Goal: Task Accomplishment & Management: Complete application form

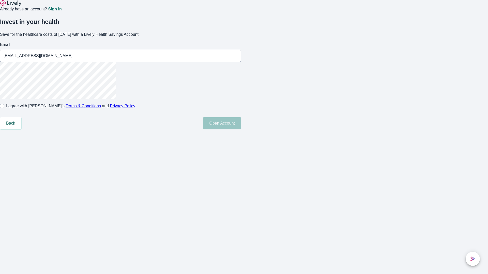
click at [4, 108] on input "I agree with Lively’s Terms & Conditions and Privacy Policy" at bounding box center [2, 106] width 4 height 4
checkbox input "true"
click at [241, 130] on button "Open Account" at bounding box center [222, 123] width 38 height 12
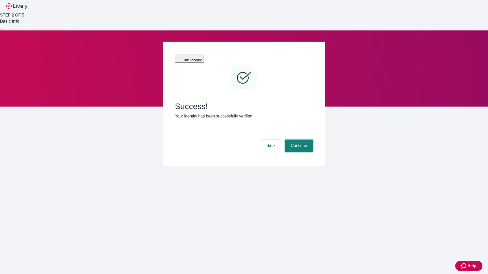
click at [298, 140] on button "Continue" at bounding box center [298, 146] width 28 height 12
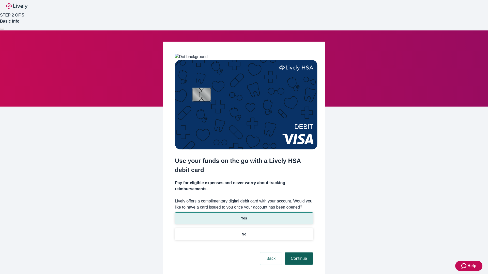
click at [244, 216] on p "Yes" at bounding box center [244, 218] width 6 height 5
click at [298, 253] on button "Continue" at bounding box center [298, 259] width 28 height 12
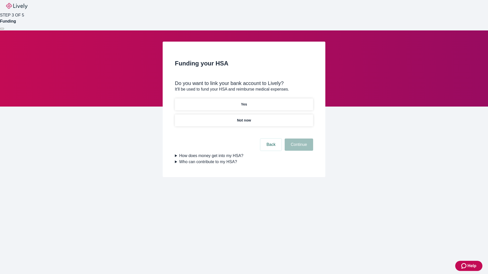
click at [244, 102] on p "Yes" at bounding box center [244, 104] width 6 height 5
click at [298, 139] on button "Continue" at bounding box center [298, 145] width 28 height 12
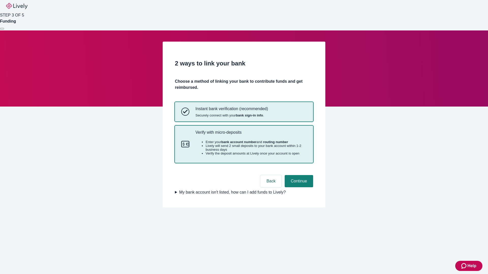
click at [251, 135] on p "Verify with micro-deposits" at bounding box center [250, 132] width 111 height 5
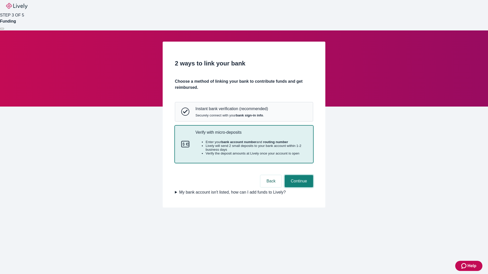
click at [298, 187] on button "Continue" at bounding box center [298, 181] width 28 height 12
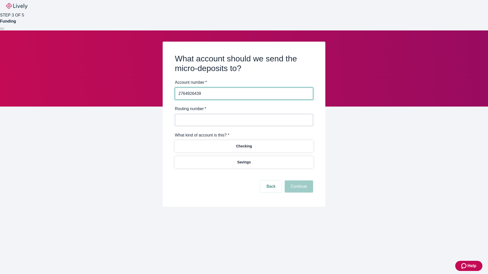
type input "2764926439"
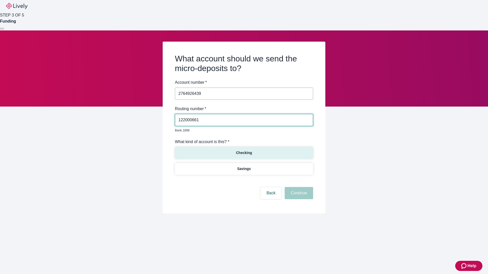
type input "122000661"
click at [244, 150] on p "Checking" at bounding box center [244, 152] width 16 height 5
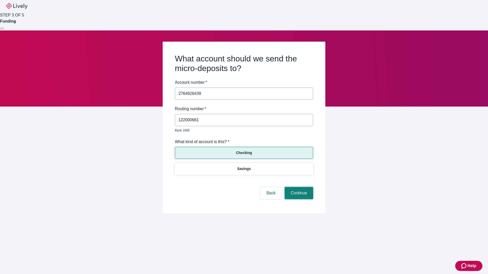
click at [298, 187] on button "Continue" at bounding box center [298, 193] width 28 height 12
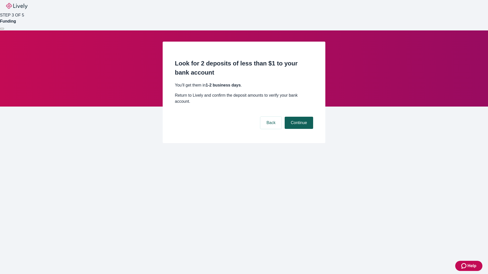
click at [298, 117] on button "Continue" at bounding box center [298, 123] width 28 height 12
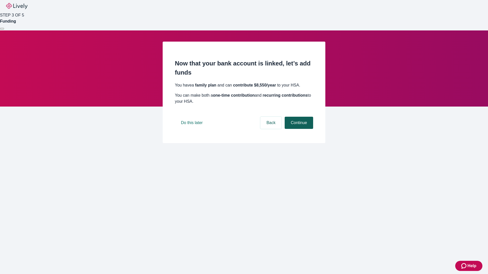
click at [298, 129] on button "Continue" at bounding box center [298, 123] width 28 height 12
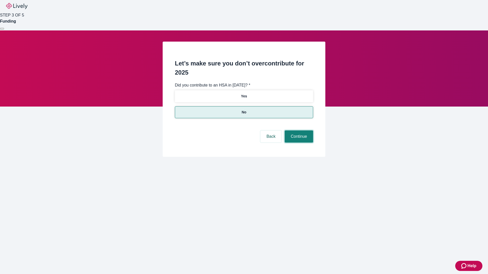
click at [298, 131] on button "Continue" at bounding box center [298, 137] width 28 height 12
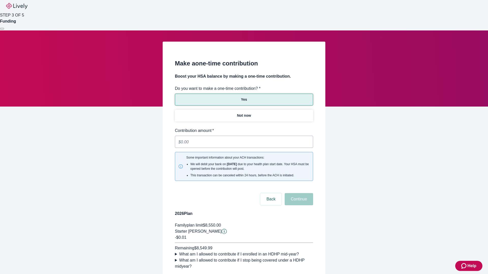
type input "0.01"
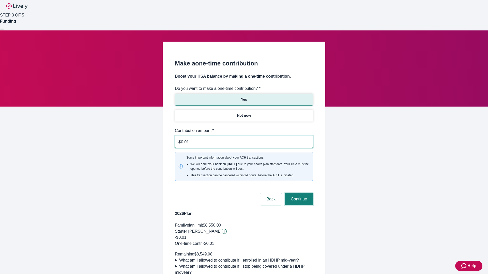
click at [298, 193] on button "Continue" at bounding box center [298, 199] width 28 height 12
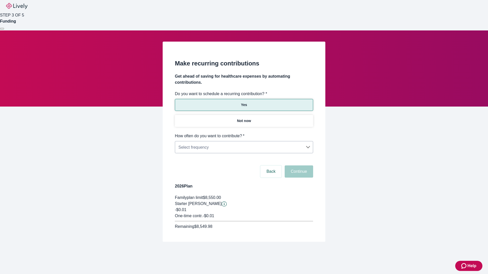
click at [244, 133] on body "Help STEP 3 OF 5 Funding Make recurring contributions Get ahead of saving for h…" at bounding box center [244, 133] width 488 height 266
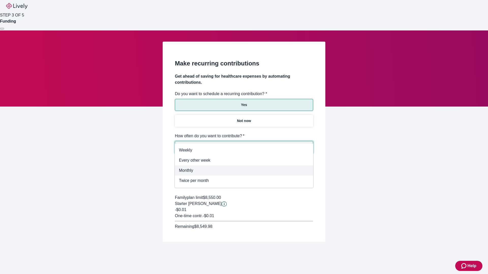
click at [244, 171] on span "Monthly" at bounding box center [244, 171] width 130 height 6
type input "Monthly"
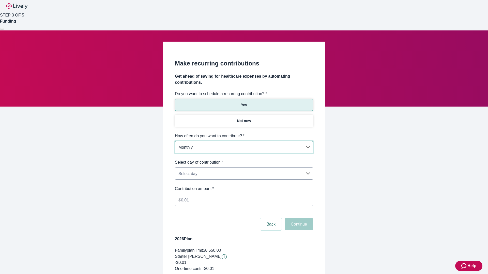
click at [244, 159] on body "Help STEP 3 OF 5 Funding Make recurring contributions Get ahead of saving for h…" at bounding box center [244, 159] width 488 height 319
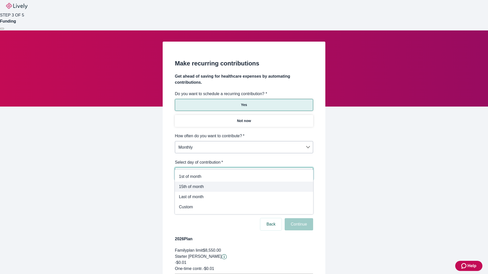
click at [244, 187] on span "15th of month" at bounding box center [244, 187] width 130 height 6
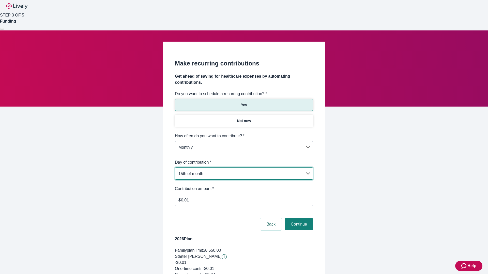
type input "Monthly15th"
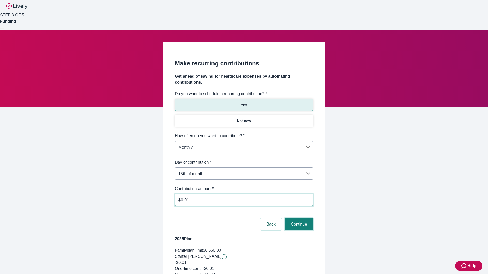
click at [298, 218] on button "Continue" at bounding box center [298, 224] width 28 height 12
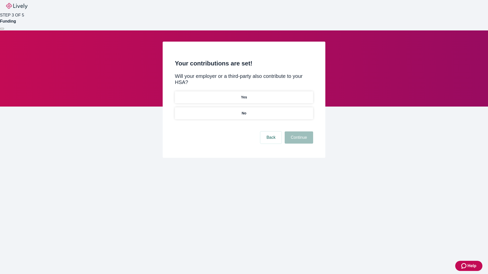
click at [244, 95] on p "Yes" at bounding box center [244, 97] width 6 height 5
click at [298, 132] on button "Continue" at bounding box center [298, 138] width 28 height 12
